Goal: Transaction & Acquisition: Purchase product/service

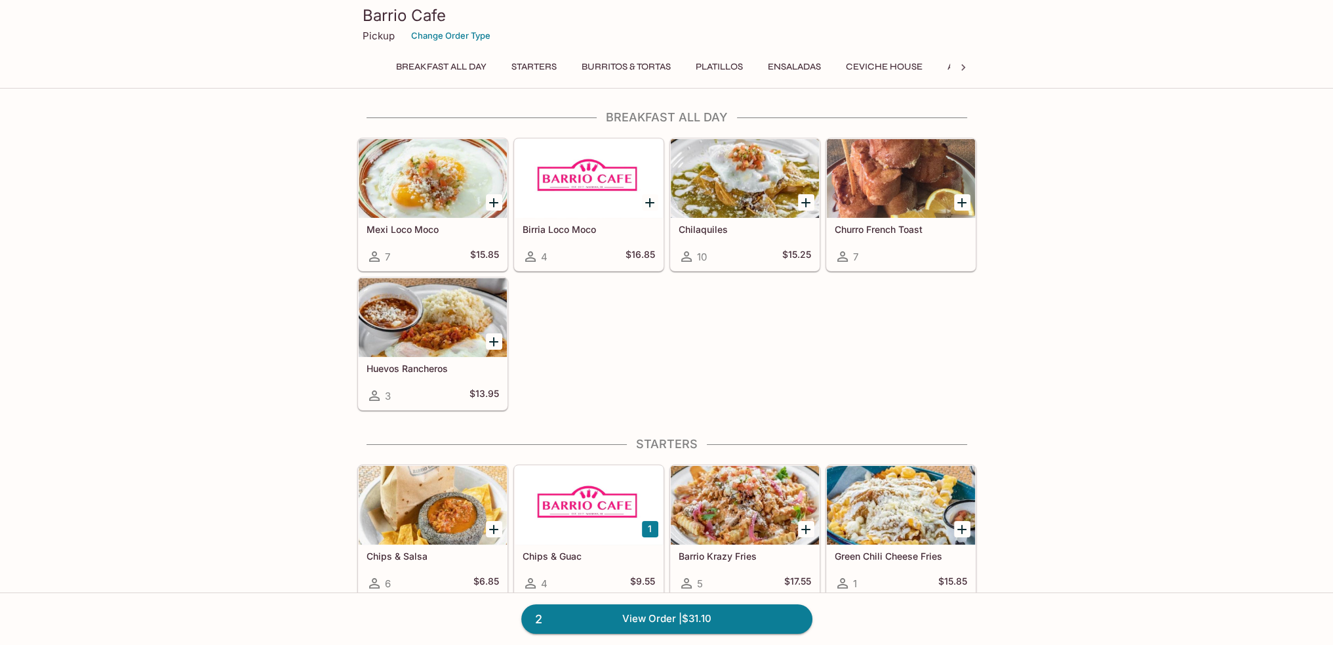
click at [428, 309] on div at bounding box center [433, 317] width 148 height 79
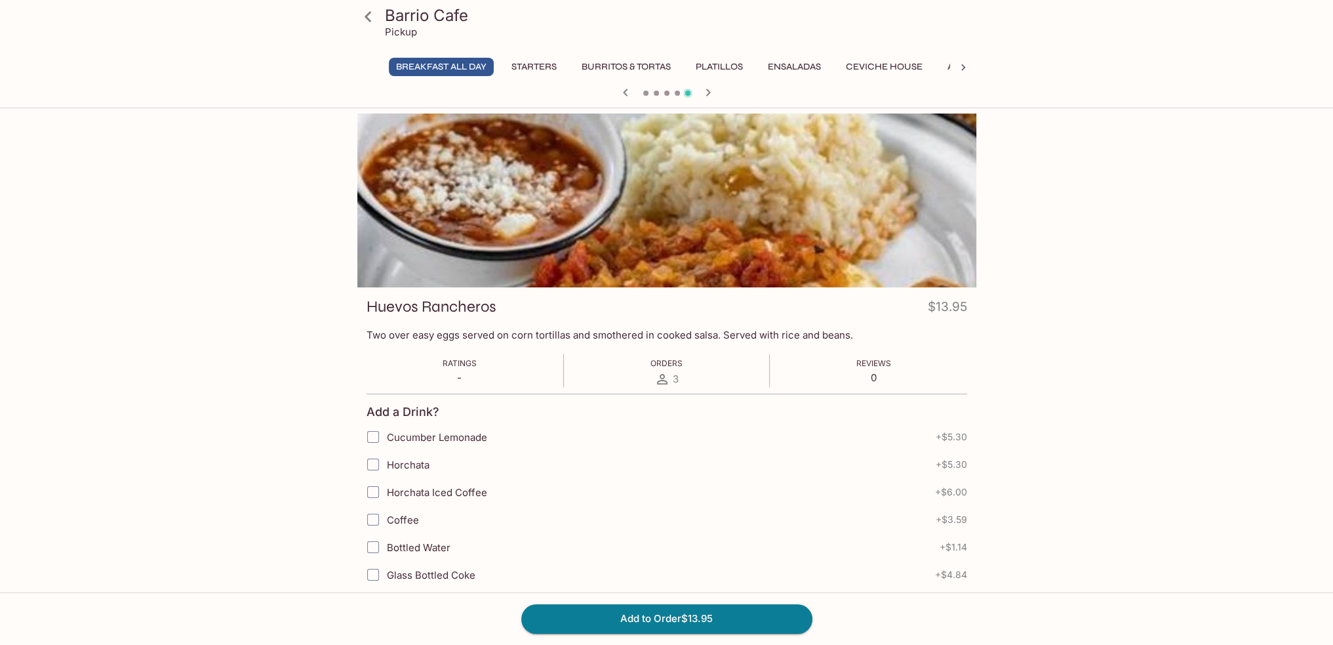
click at [368, 18] on icon at bounding box center [368, 16] width 7 height 10
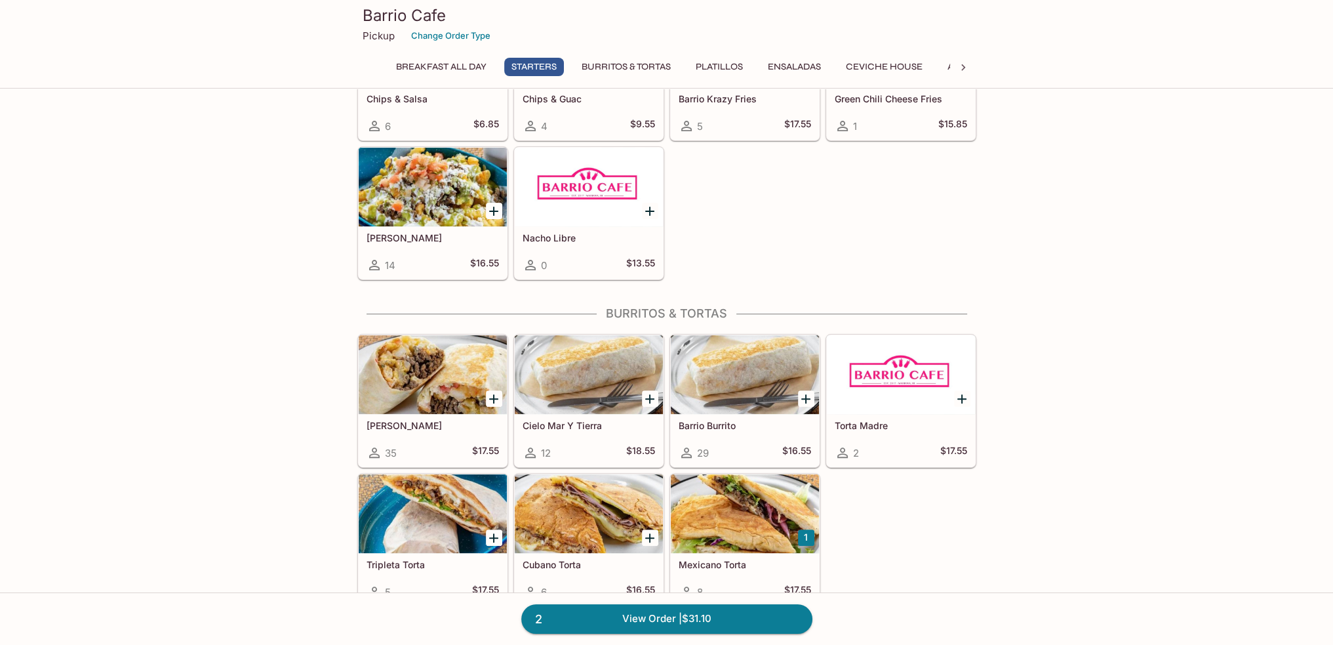
scroll to position [459, 0]
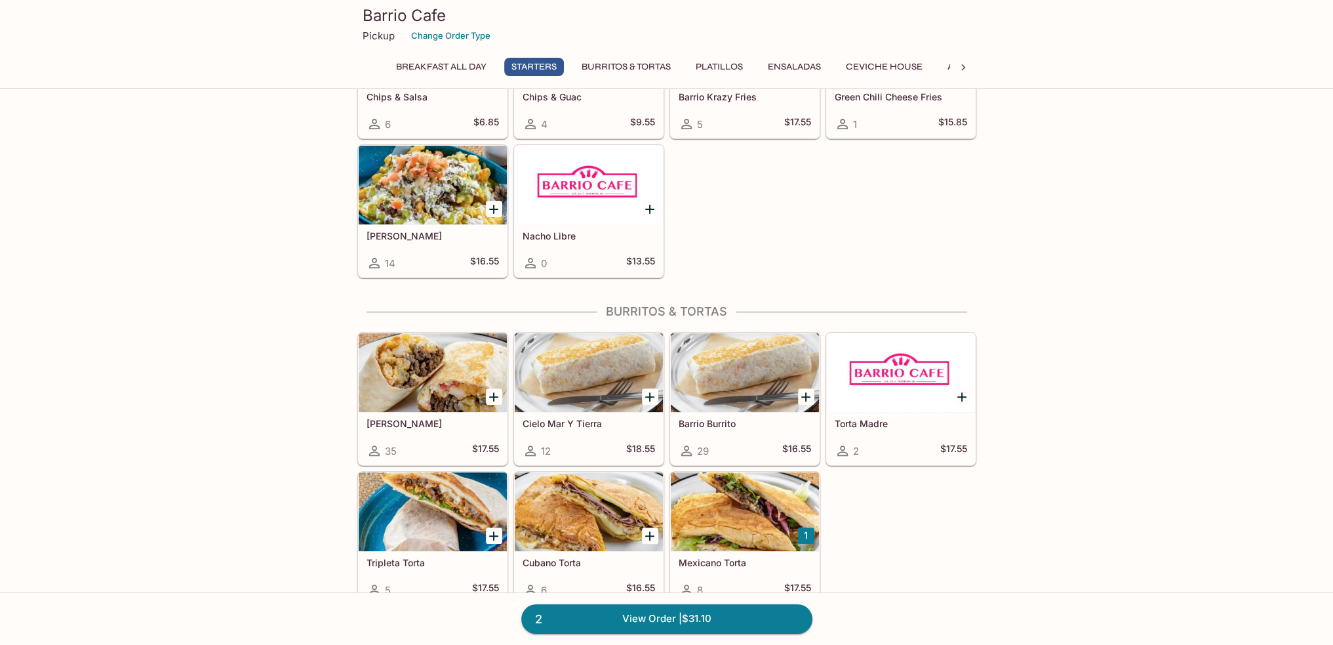
click at [414, 353] on div at bounding box center [433, 372] width 148 height 79
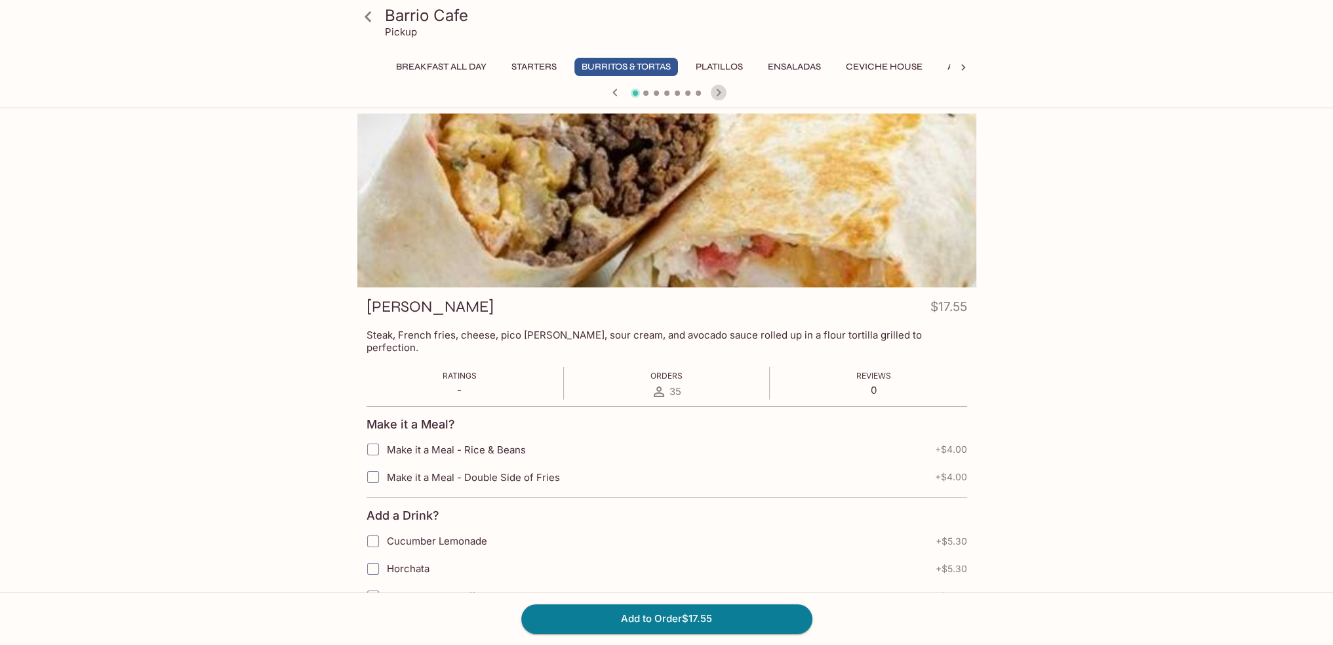
click at [715, 93] on icon "button" at bounding box center [719, 93] width 16 height 16
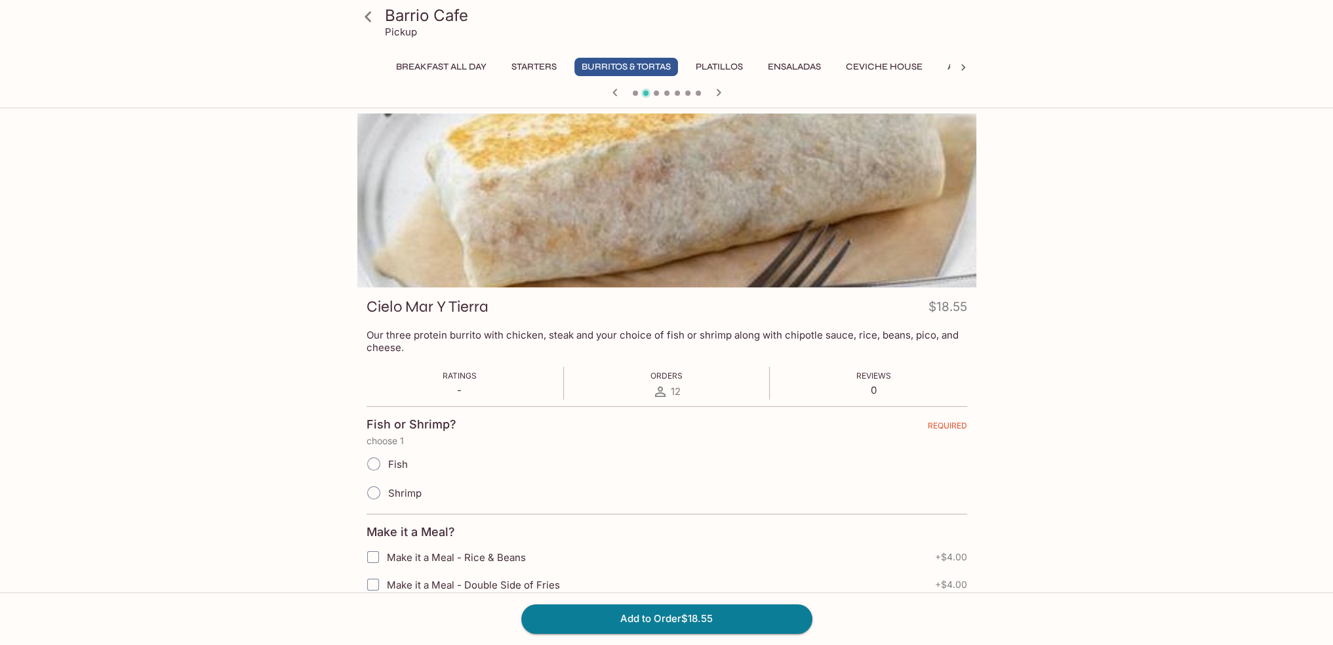
click at [726, 93] on button "button" at bounding box center [718, 92] width 17 height 17
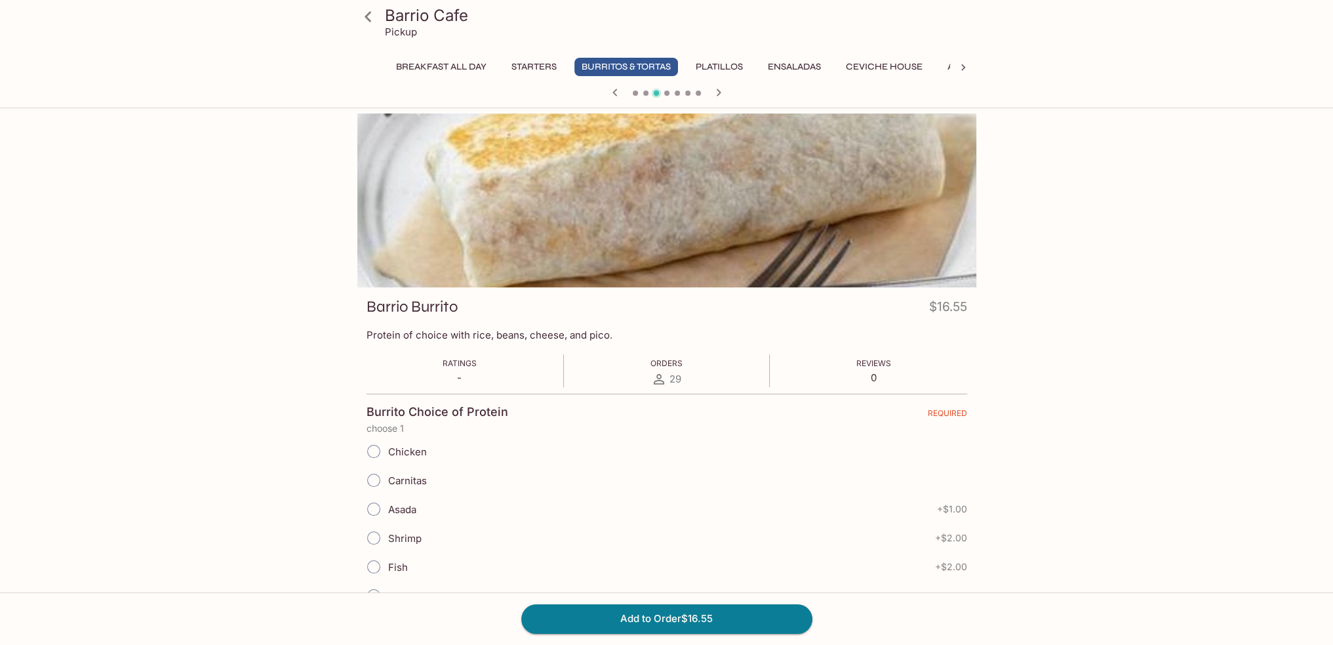
drag, startPoint x: 708, startPoint y: 89, endPoint x: 716, endPoint y: 96, distance: 10.7
click at [708, 90] on div at bounding box center [667, 94] width 630 height 20
click at [716, 92] on icon "button" at bounding box center [719, 93] width 16 height 16
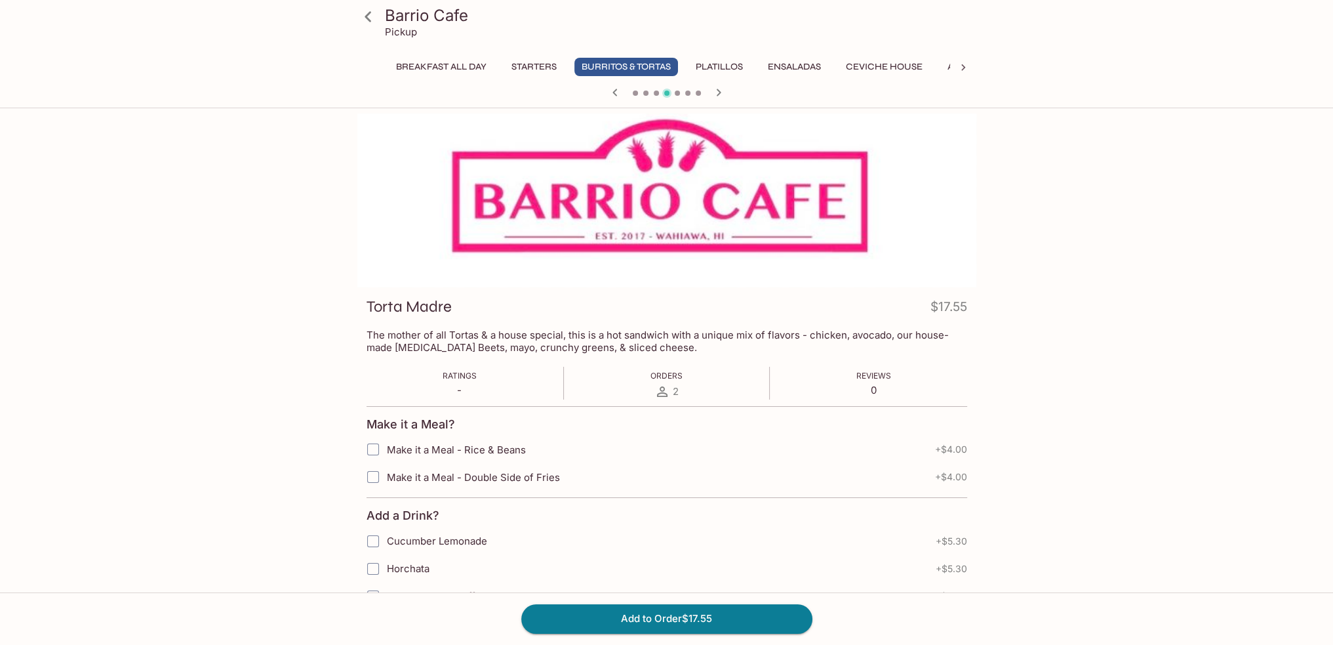
click at [716, 98] on icon "button" at bounding box center [719, 93] width 16 height 16
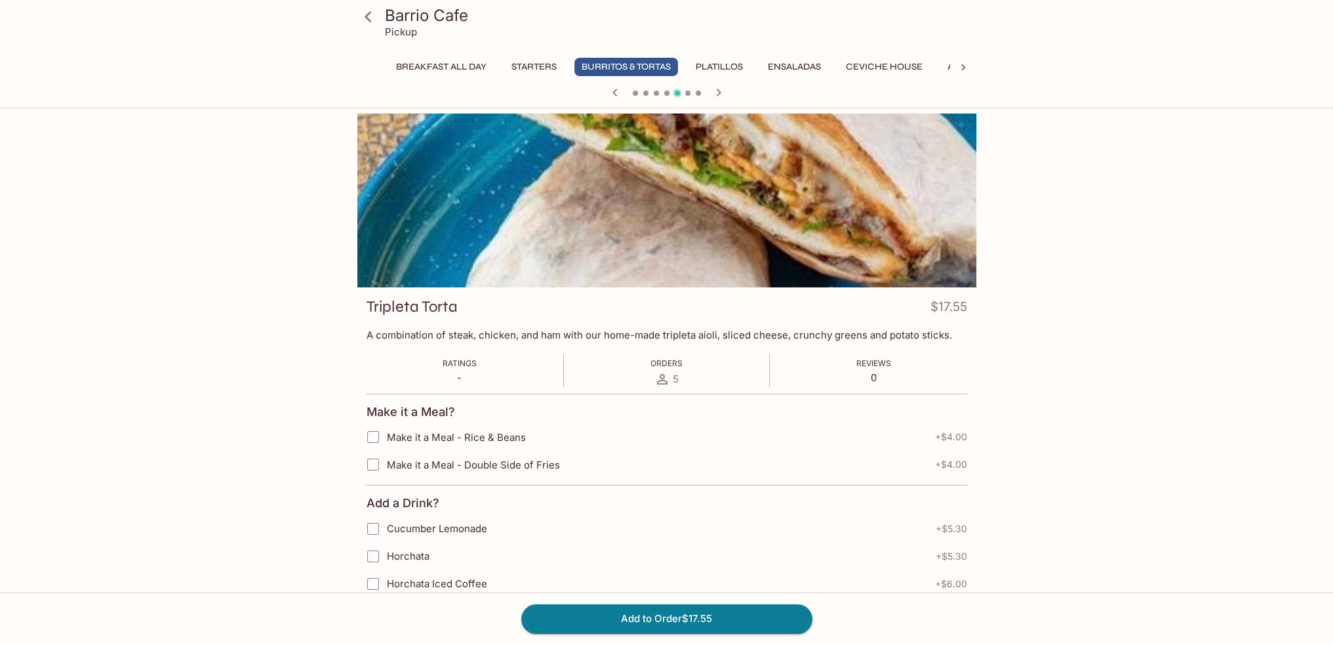
click at [716, 94] on icon "button" at bounding box center [719, 93] width 16 height 16
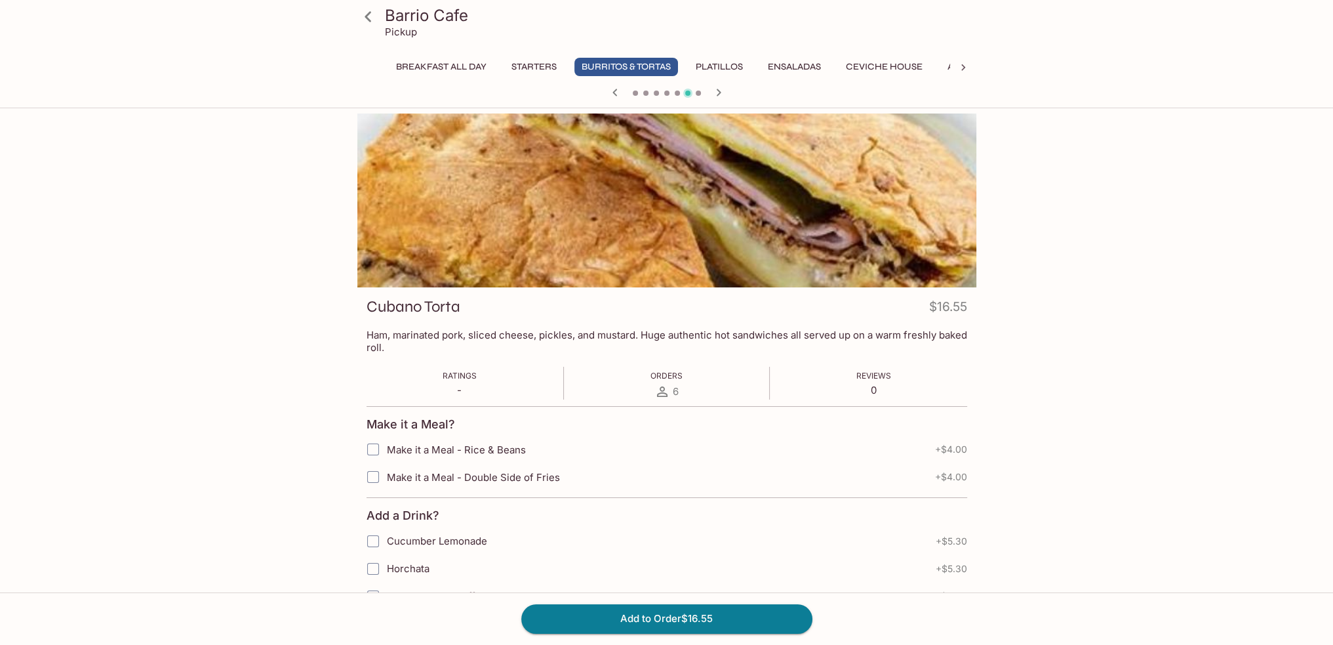
click at [716, 94] on icon "button" at bounding box center [719, 93] width 16 height 16
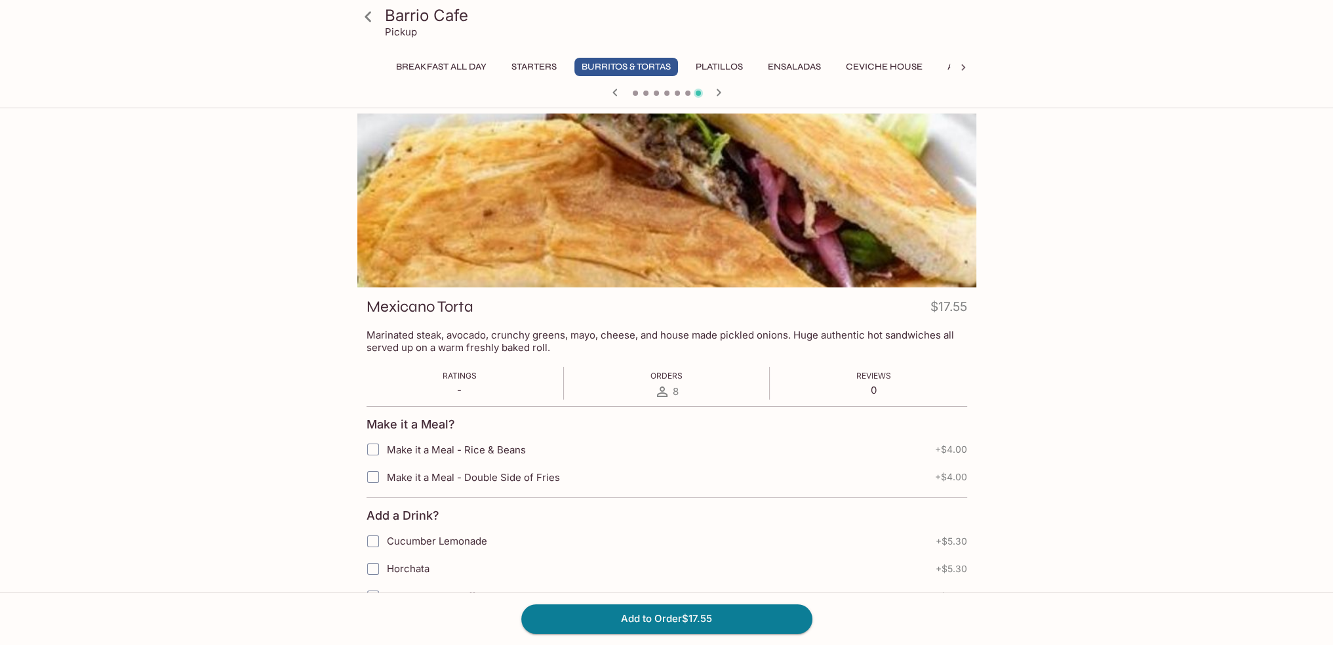
click at [376, 453] on input "Make it a Meal - Rice & Beans" at bounding box center [373, 449] width 26 height 26
checkbox input "true"
click at [616, 619] on button "Add to Order $21.55" at bounding box center [666, 618] width 291 height 29
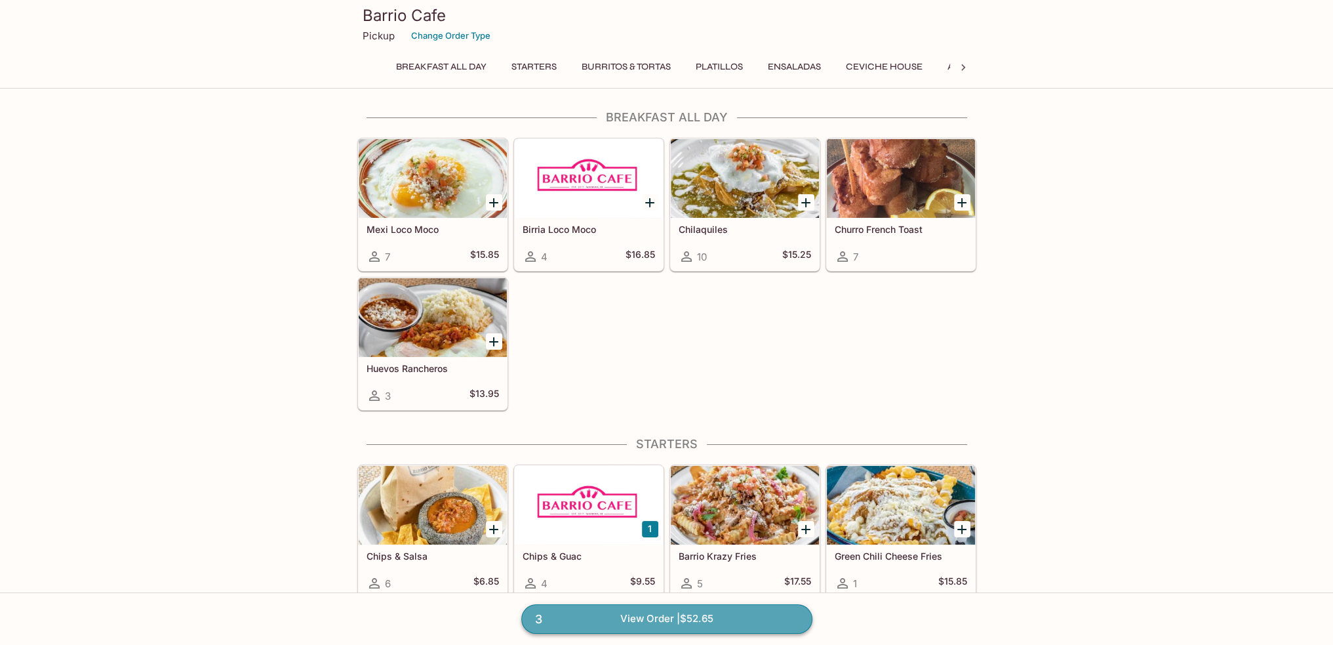
click at [628, 630] on link "3 View Order | $52.65" at bounding box center [666, 618] width 291 height 29
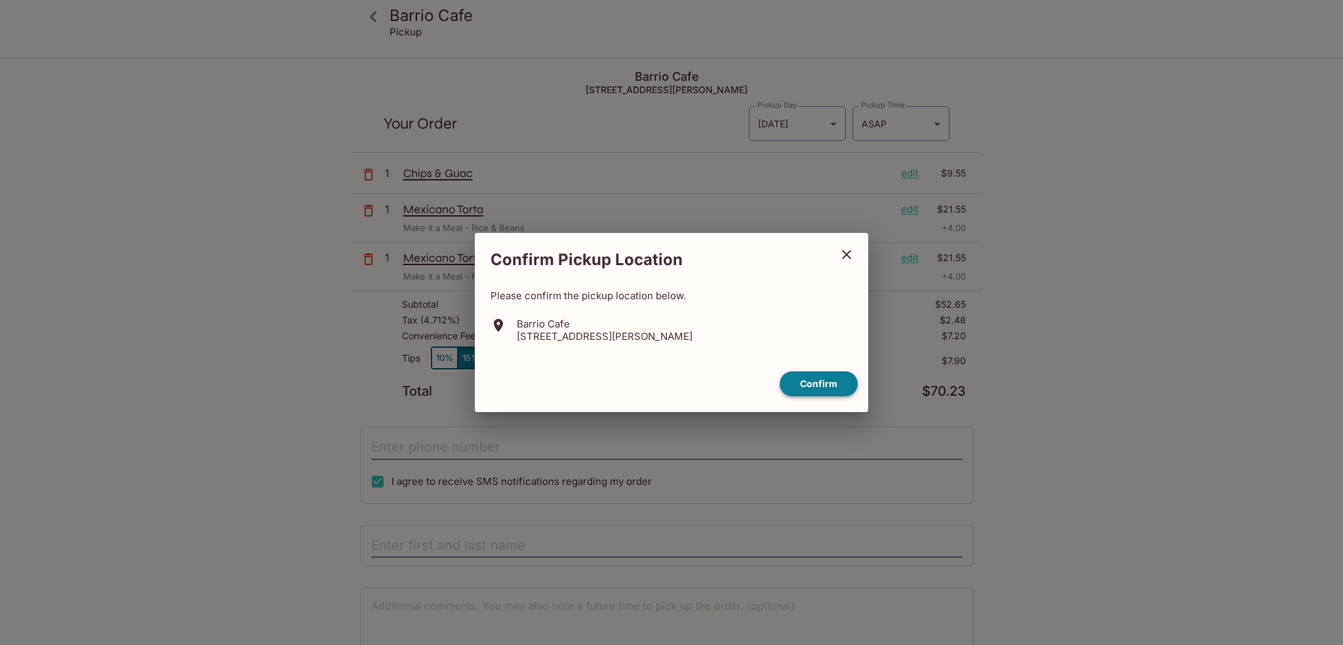
click at [821, 387] on button "Confirm" at bounding box center [819, 384] width 78 height 26
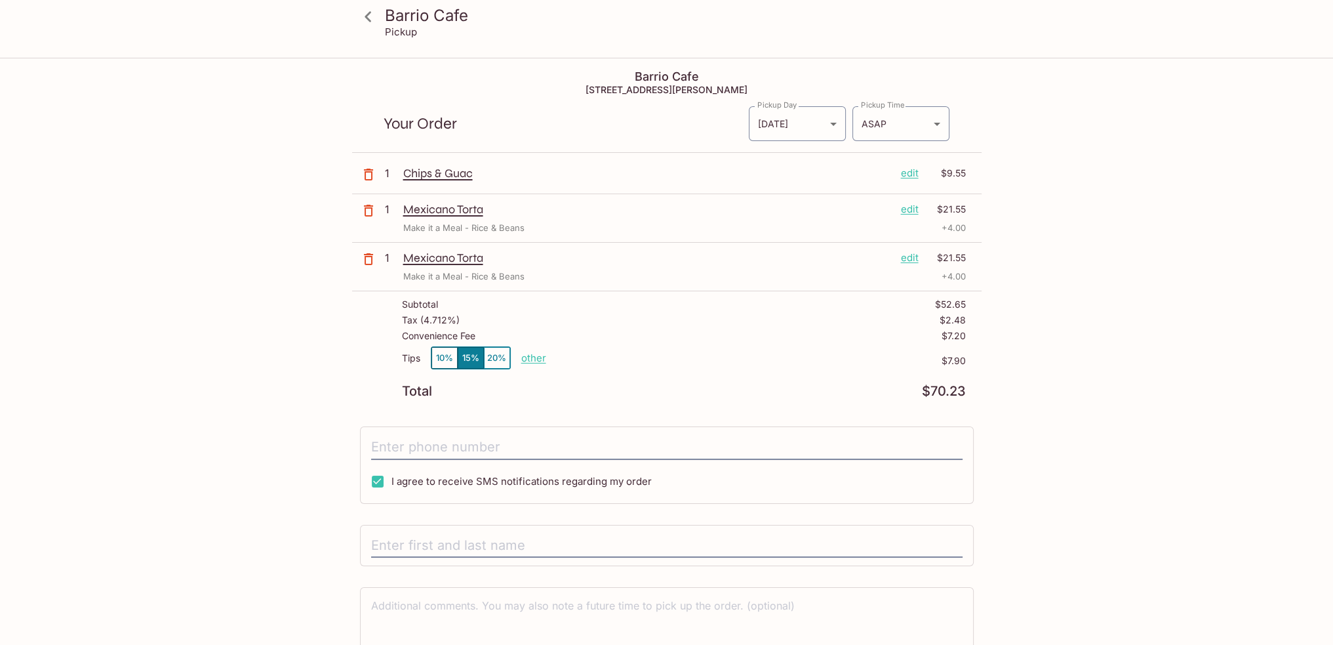
click at [369, 212] on icon "button" at bounding box center [369, 211] width 16 height 16
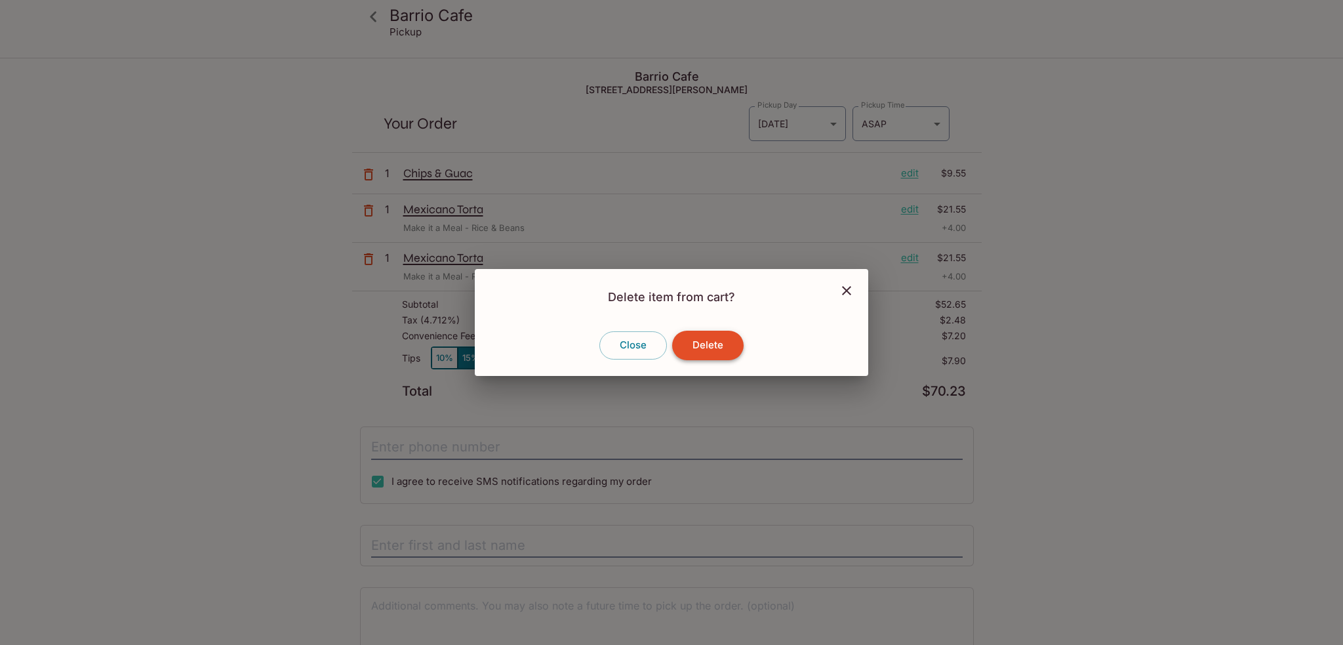
click at [708, 346] on button "Delete" at bounding box center [707, 344] width 71 height 29
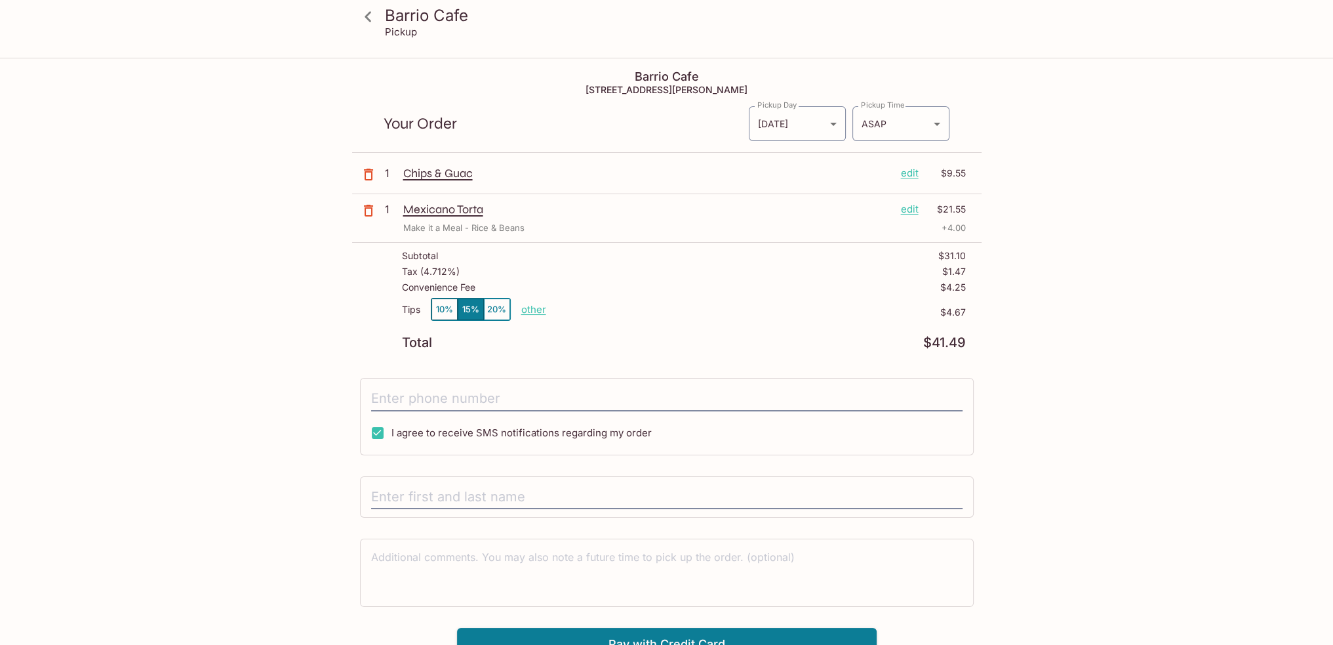
click at [374, 18] on icon at bounding box center [368, 16] width 23 height 23
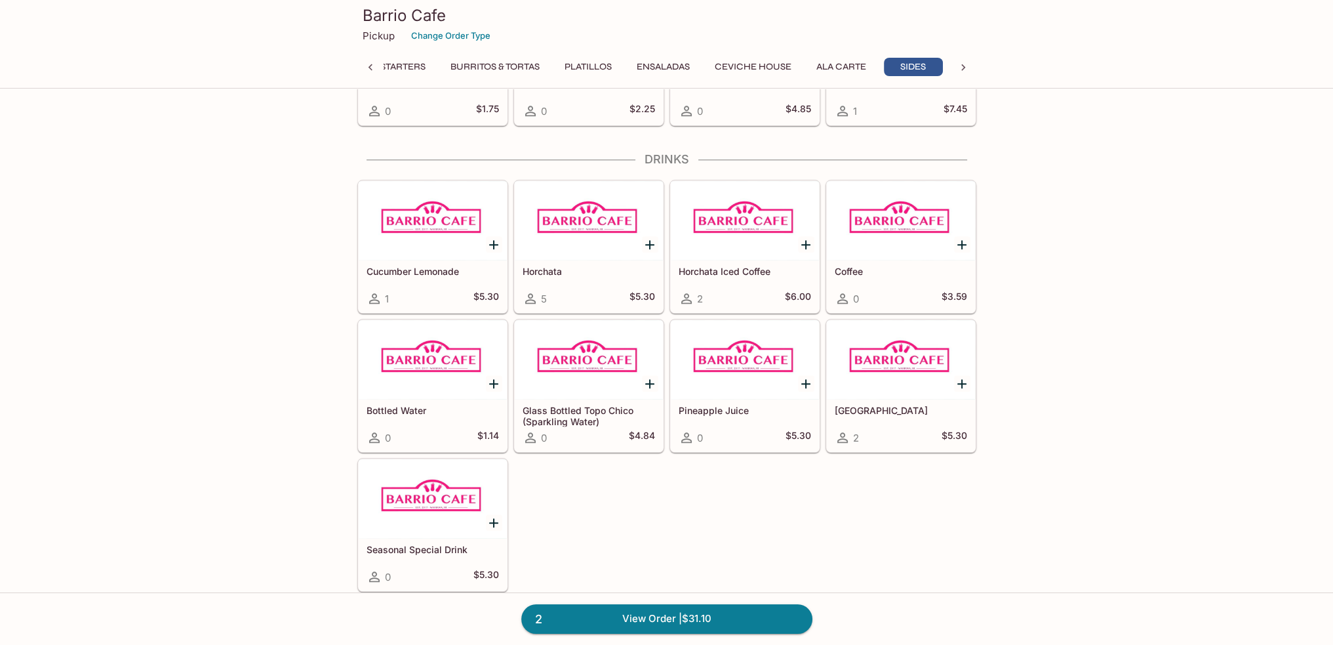
scroll to position [1881, 0]
